Goal: Transaction & Acquisition: Purchase product/service

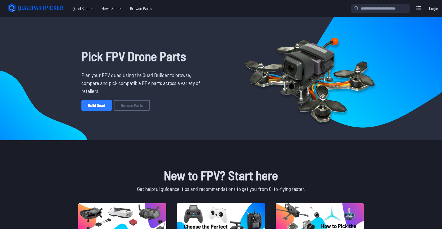
click at [94, 105] on link "Build Quad" at bounding box center [96, 105] width 30 height 11
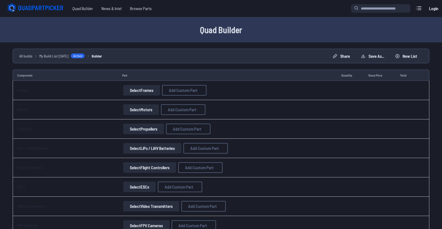
click at [147, 91] on button "Select Frames" at bounding box center [141, 90] width 37 height 11
click at [143, 91] on button "Select Frames" at bounding box center [141, 90] width 37 height 11
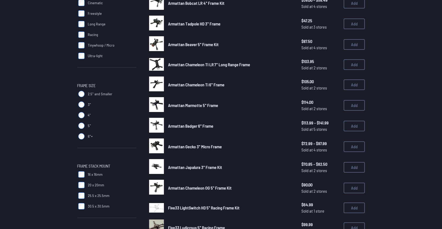
scroll to position [93, 0]
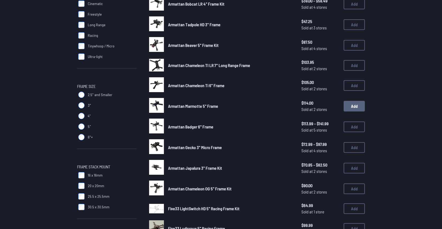
click at [351, 104] on button "Add" at bounding box center [354, 106] width 21 height 11
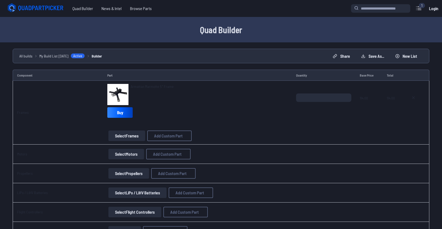
click at [126, 157] on button "Select Motors" at bounding box center [126, 154] width 36 height 11
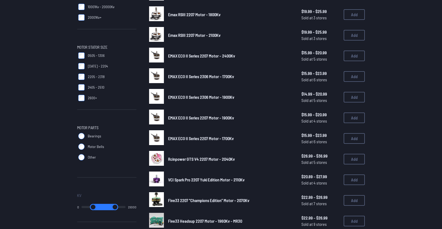
scroll to position [147, 0]
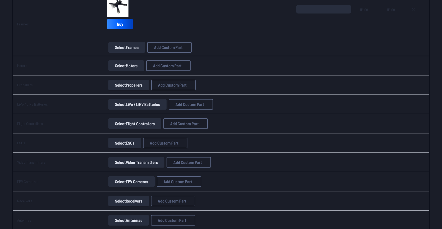
scroll to position [89, 0]
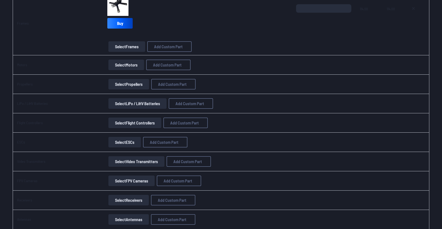
click at [142, 87] on button "Select Propellers" at bounding box center [128, 84] width 41 height 11
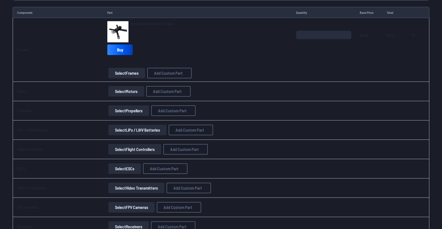
scroll to position [64, 0]
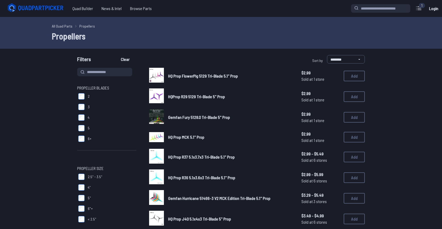
scroll to position [2, 0]
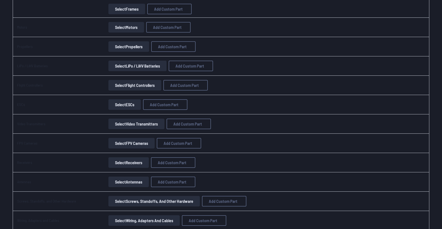
scroll to position [135, 0]
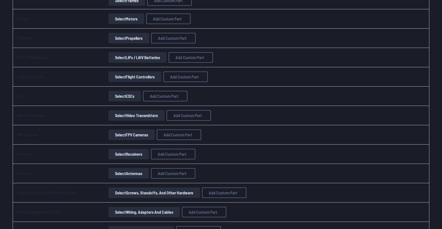
click at [139, 81] on button "Select Flight Controllers" at bounding box center [134, 76] width 53 height 11
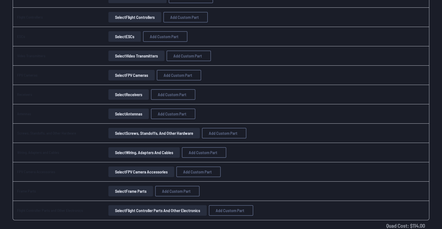
scroll to position [195, 0]
click at [129, 193] on button "Select Frame Parts" at bounding box center [130, 190] width 45 height 11
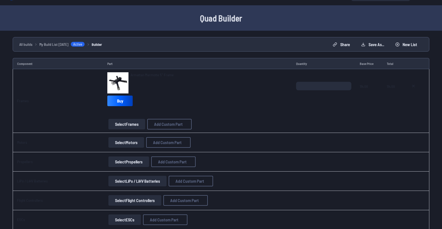
scroll to position [0, 0]
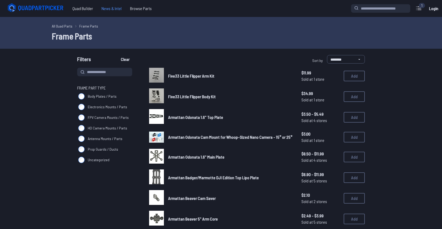
click at [108, 11] on span "News & Intel" at bounding box center [111, 8] width 29 height 11
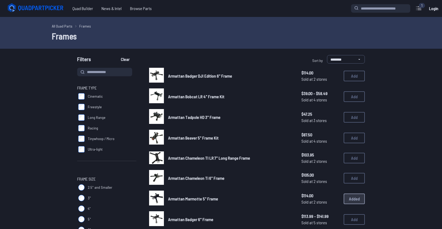
scroll to position [93, 0]
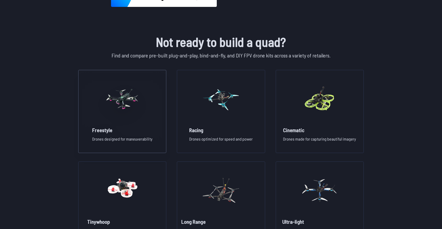
scroll to position [346, 0]
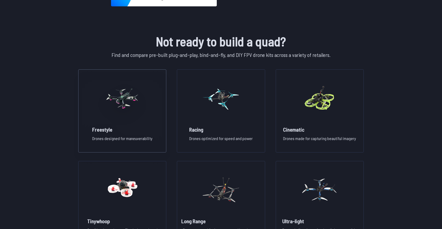
click at [120, 117] on img at bounding box center [122, 98] width 38 height 47
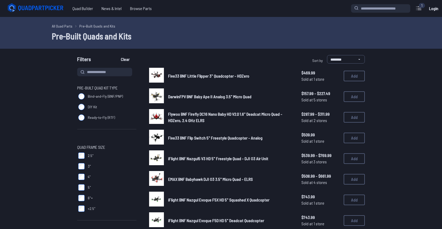
click at [162, 76] on img at bounding box center [156, 75] width 15 height 15
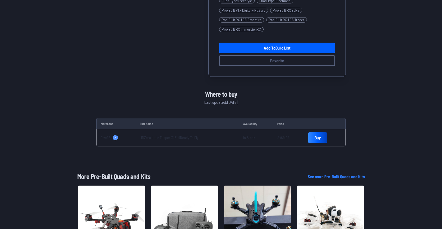
scroll to position [156, 0]
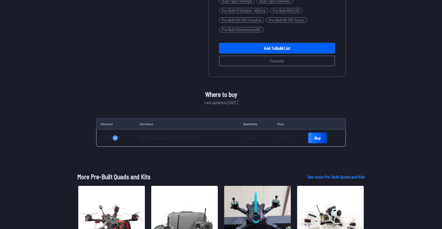
click at [315, 137] on link "Buy" at bounding box center [318, 138] width 19 height 11
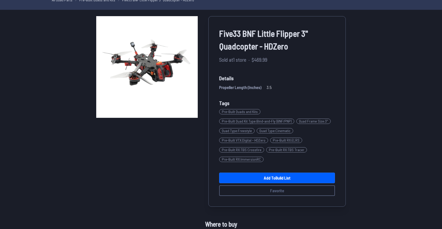
scroll to position [25, 0]
